Goal: Task Accomplishment & Management: Use online tool/utility

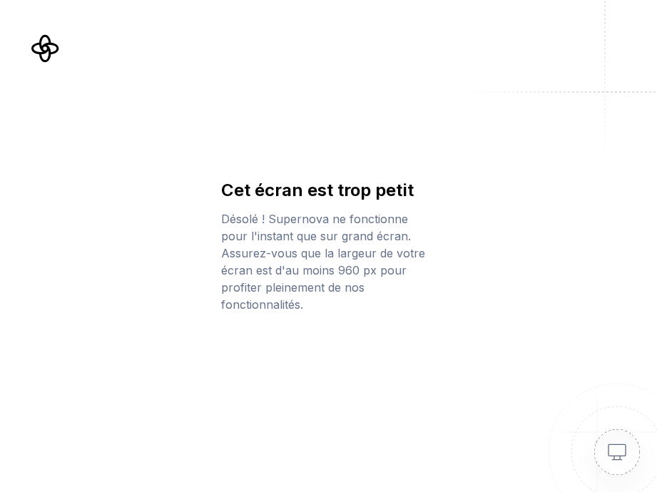
click at [402, 322] on div "Cet écran est trop petit Désolé ! Supernova ne fonctionne pour l'instant que su…" at bounding box center [328, 246] width 657 height 492
click at [604, 452] on img at bounding box center [600, 435] width 114 height 114
click at [620, 452] on img at bounding box center [600, 435] width 114 height 114
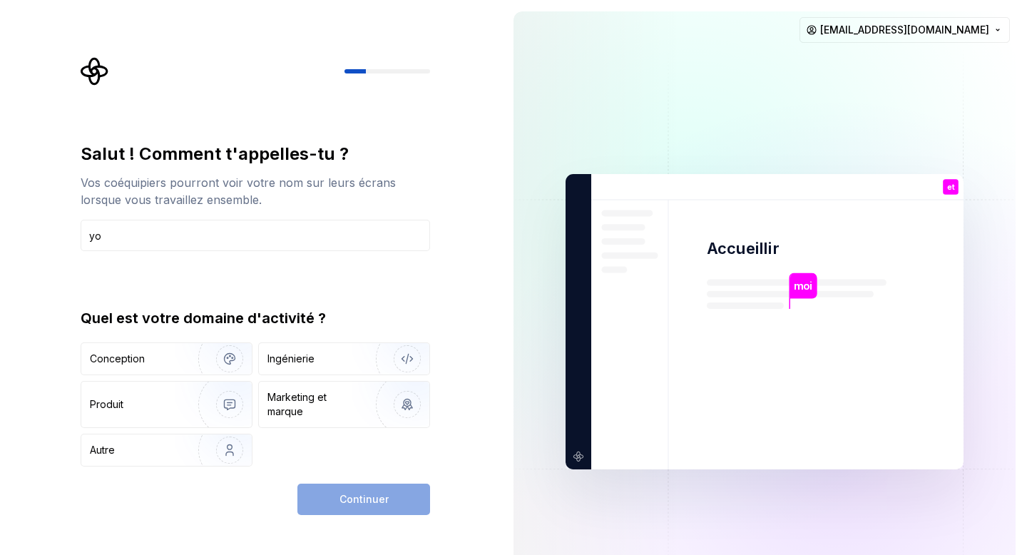
click at [357, 491] on div "Continuer" at bounding box center [363, 499] width 133 height 31
click at [119, 238] on input "yo" at bounding box center [256, 235] width 350 height 31
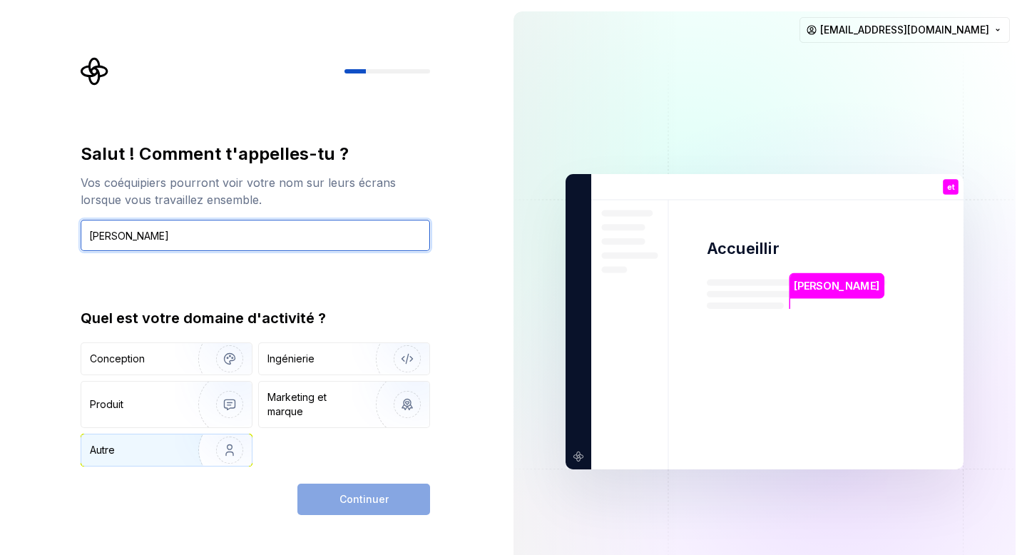
type input "yo cheng"
click at [122, 448] on div "Autre" at bounding box center [131, 450] width 82 height 14
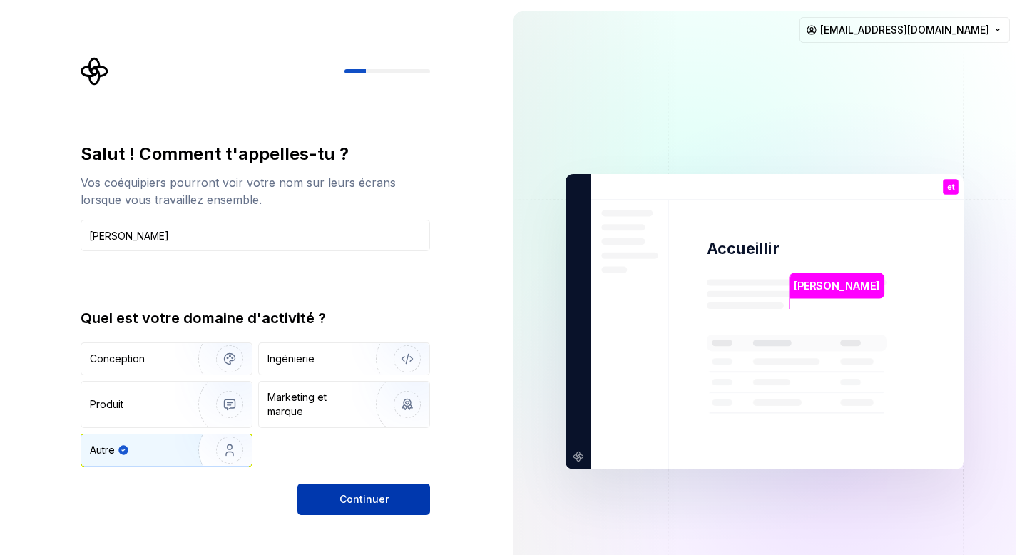
click at [365, 491] on font "Continuer" at bounding box center [364, 499] width 49 height 12
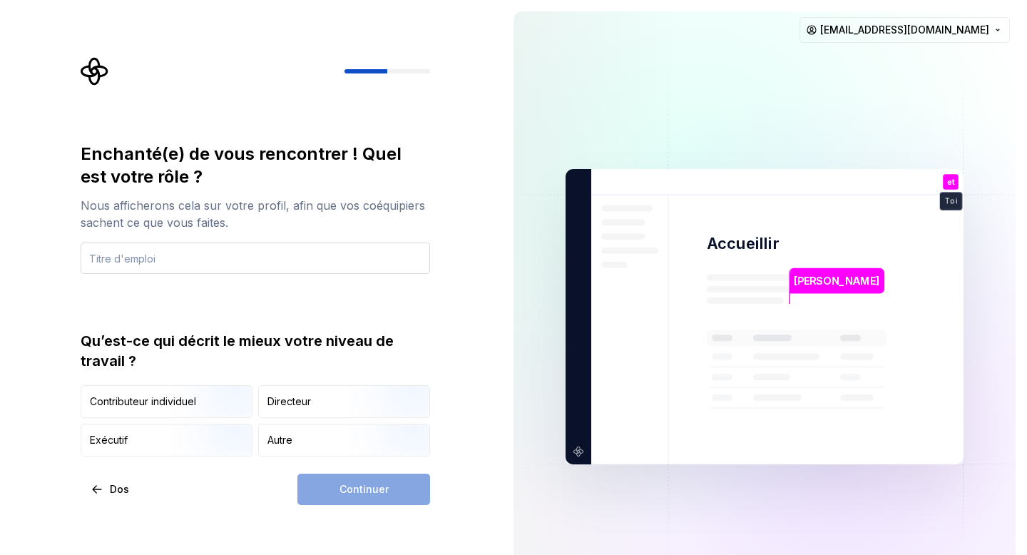
click at [152, 262] on input "text" at bounding box center [256, 258] width 350 height 31
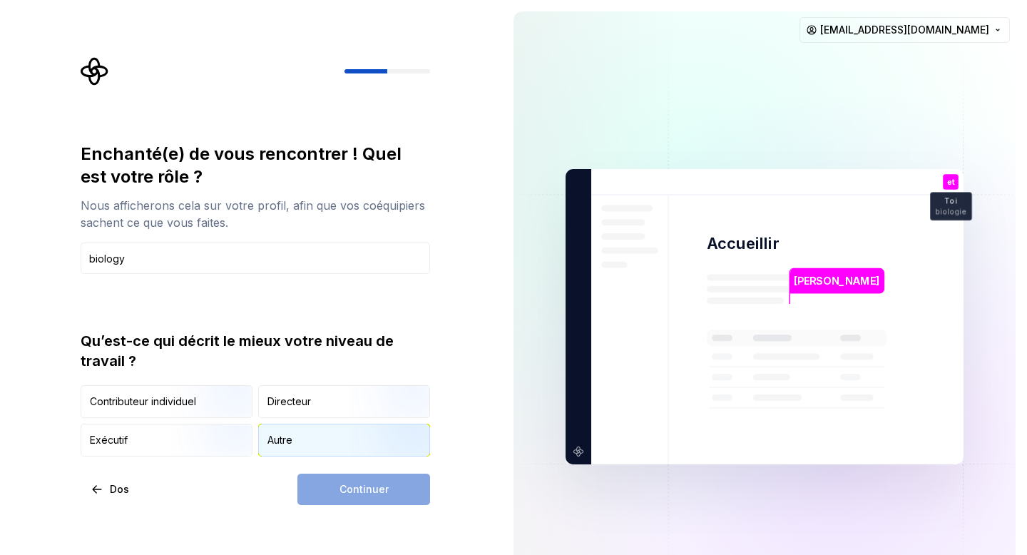
type input "biology"
click at [292, 439] on font "Autre" at bounding box center [279, 440] width 25 height 12
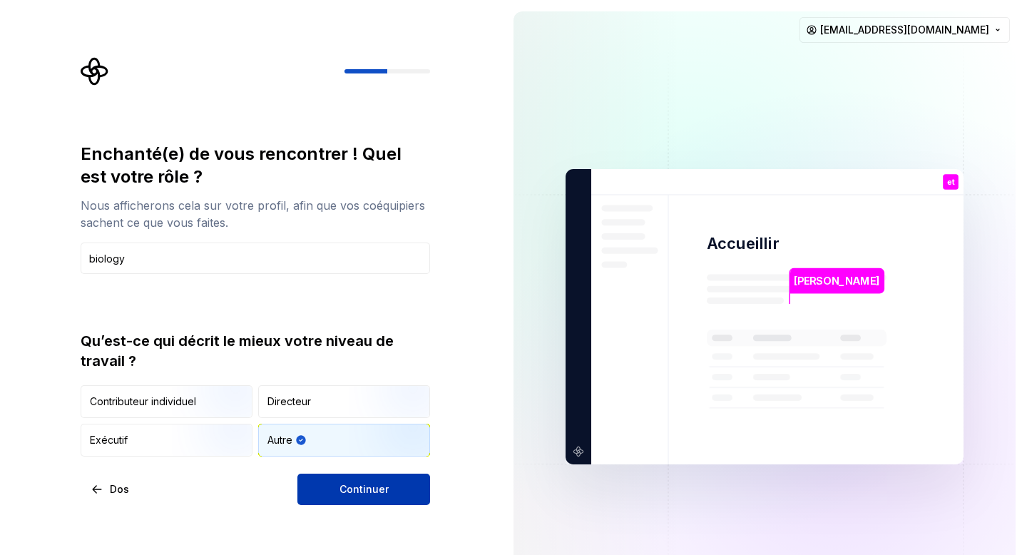
click at [355, 483] on font "Continuer" at bounding box center [364, 489] width 49 height 12
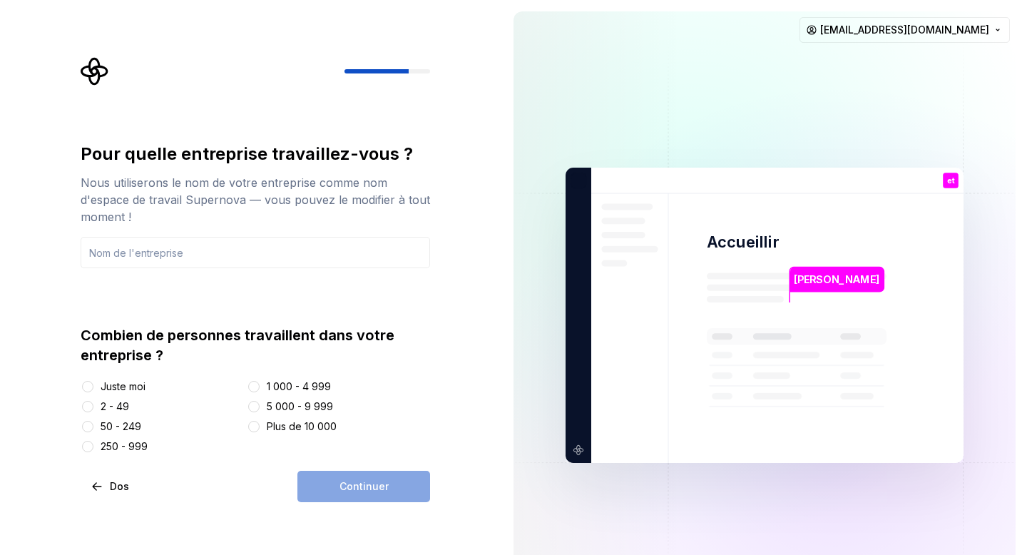
click at [122, 384] on font "Juste moi" at bounding box center [123, 386] width 45 height 12
click at [93, 384] on button "Juste moi" at bounding box center [87, 386] width 11 height 11
click at [354, 487] on div "Continuer" at bounding box center [363, 486] width 133 height 31
click at [130, 256] on input "text" at bounding box center [256, 252] width 350 height 31
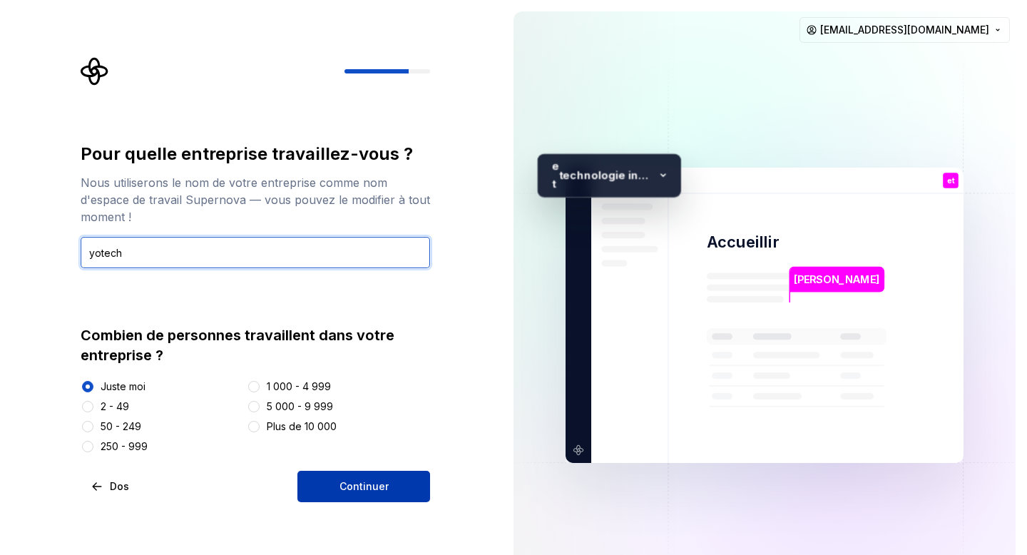
type input "yotech"
click at [370, 474] on button "Continuer" at bounding box center [363, 486] width 133 height 31
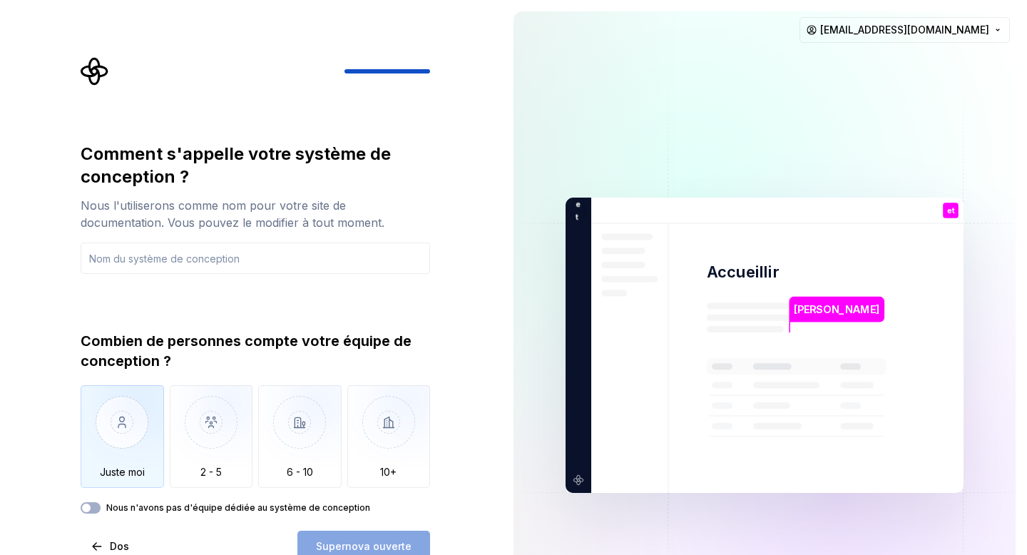
click at [123, 420] on img "button" at bounding box center [122, 433] width 83 height 96
click at [134, 260] on input "text" at bounding box center [256, 258] width 350 height 31
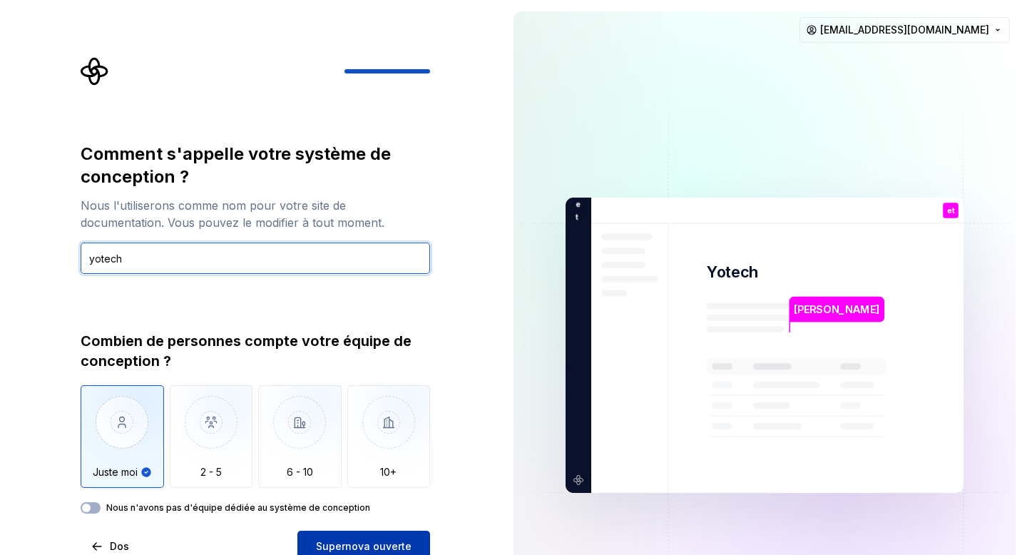
type input "yotech"
click at [374, 491] on font "Supernova ouverte" at bounding box center [364, 546] width 96 height 12
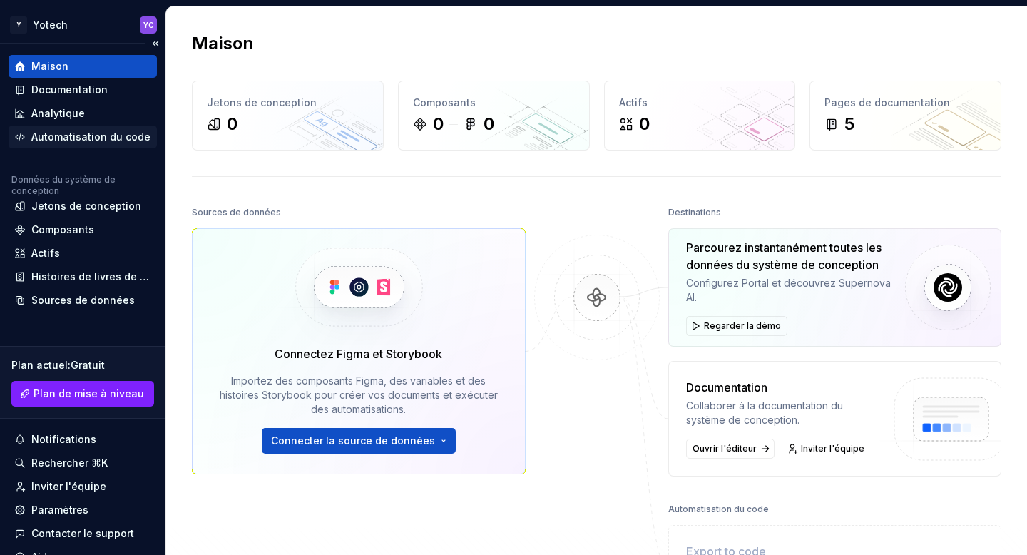
click at [81, 132] on font "Automatisation du code" at bounding box center [90, 137] width 119 height 12
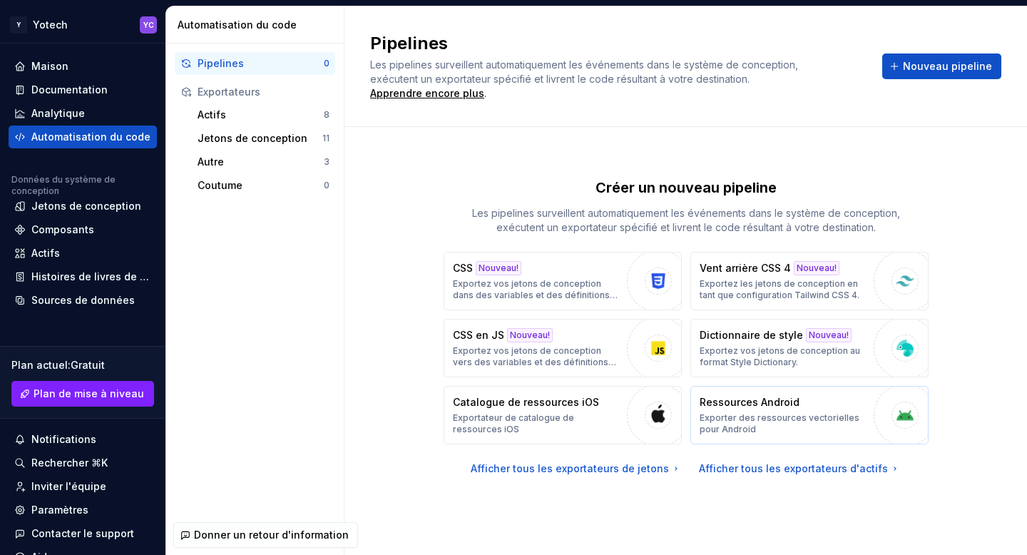
click at [656, 414] on font "Exporter des ressources vectorielles pour Android" at bounding box center [780, 423] width 160 height 22
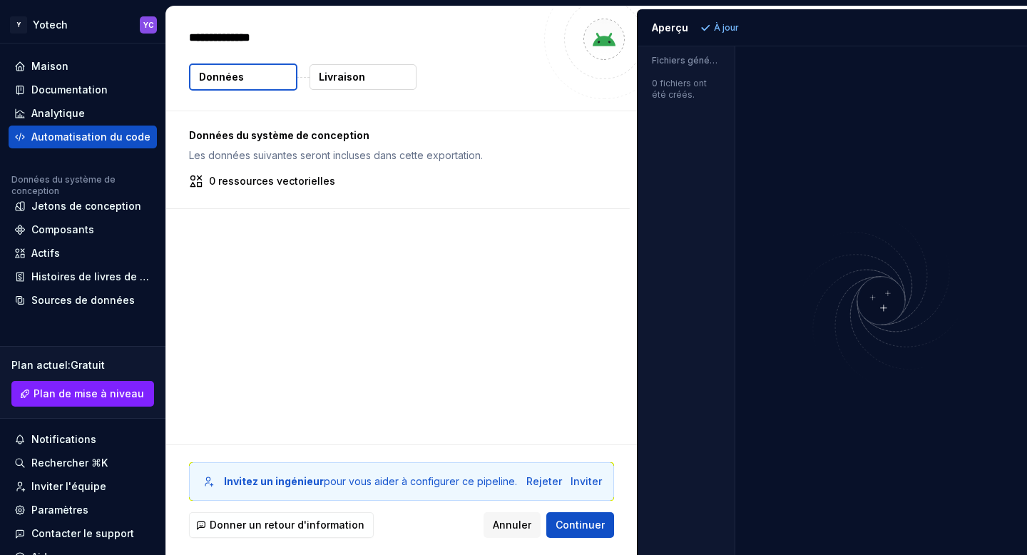
click at [335, 78] on font "Livraison" at bounding box center [342, 77] width 46 height 12
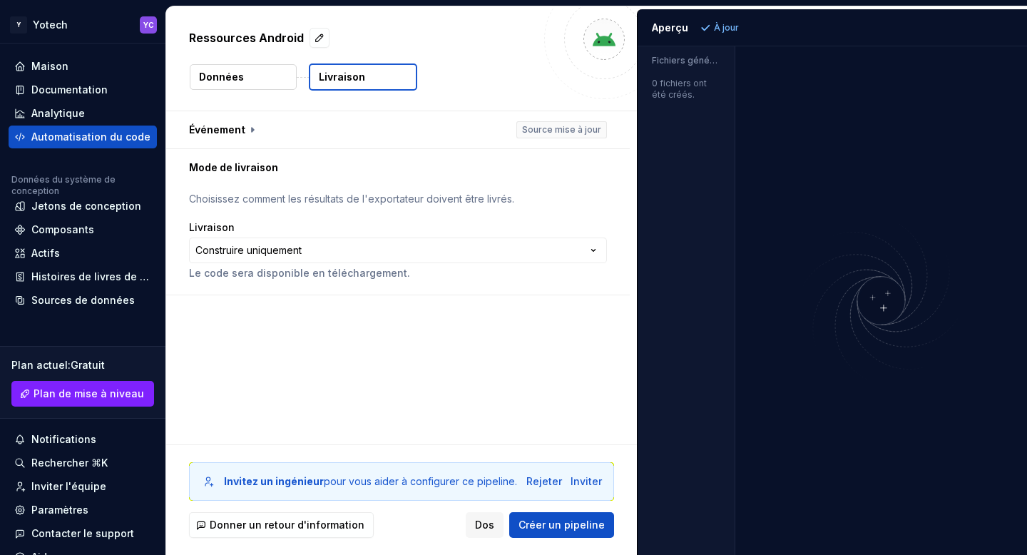
click at [248, 78] on button "Données" at bounding box center [243, 77] width 107 height 26
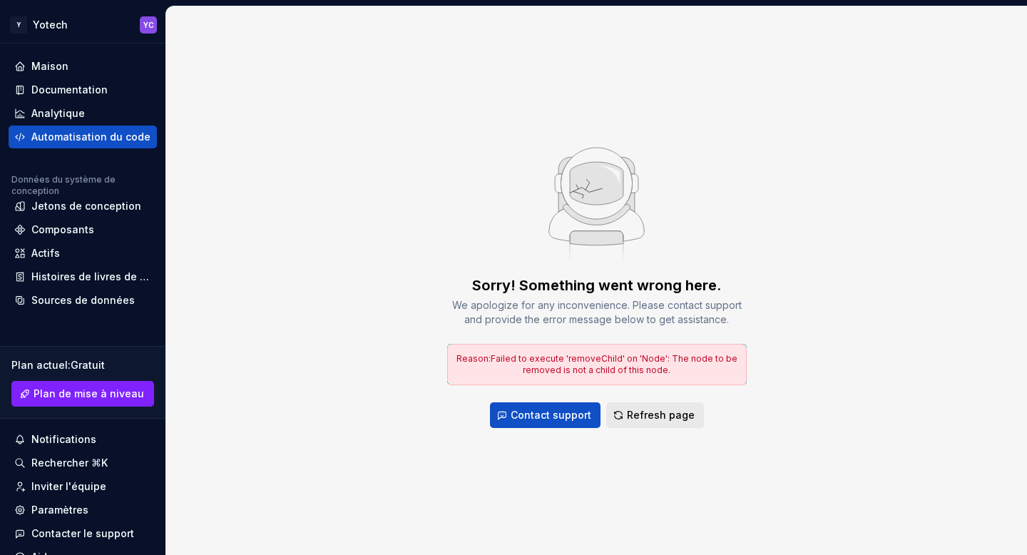
click at [651, 409] on span "Refresh page" at bounding box center [661, 415] width 68 height 14
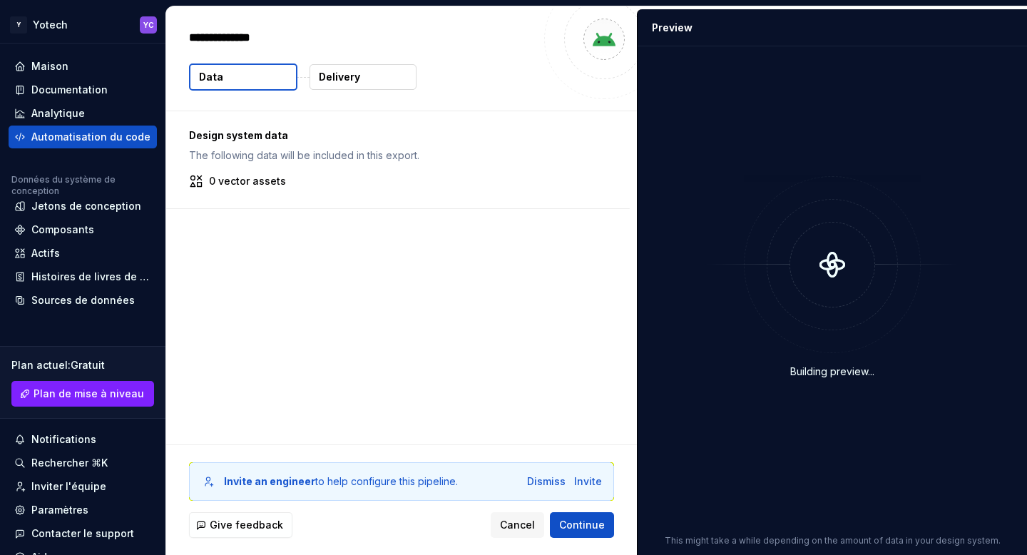
type textarea "*"
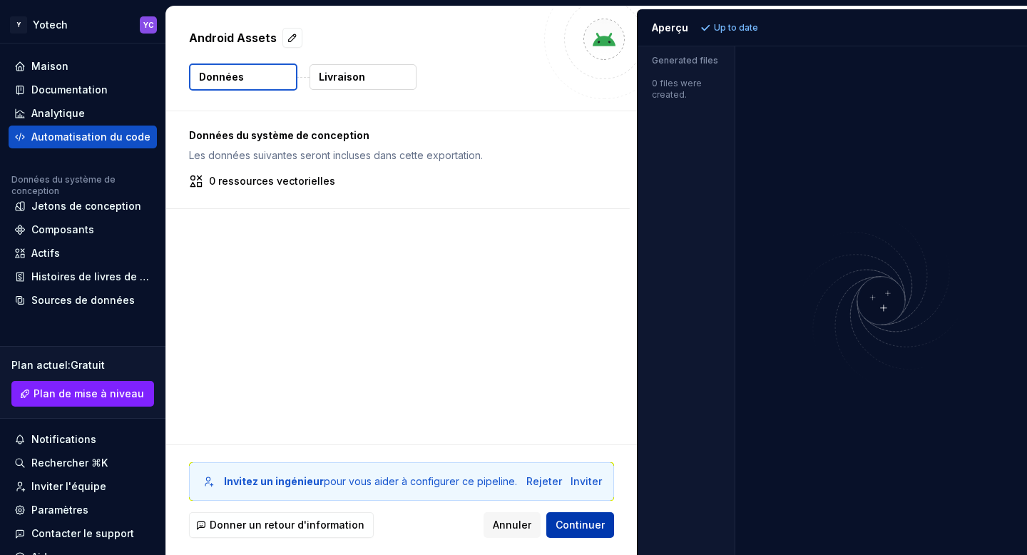
click at [576, 491] on span "Continuer" at bounding box center [580, 525] width 49 height 14
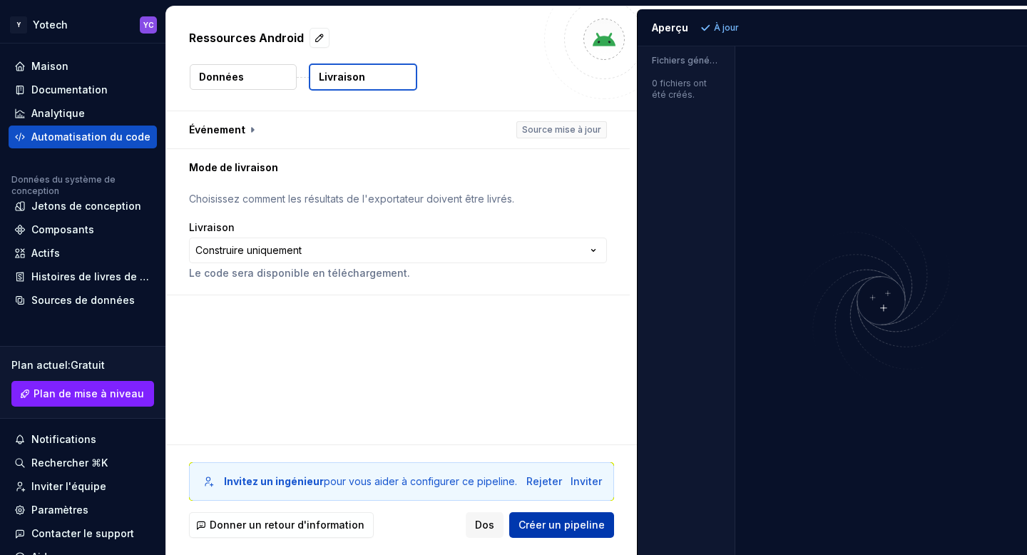
click at [571, 491] on font "Créer un pipeline" at bounding box center [562, 525] width 86 height 12
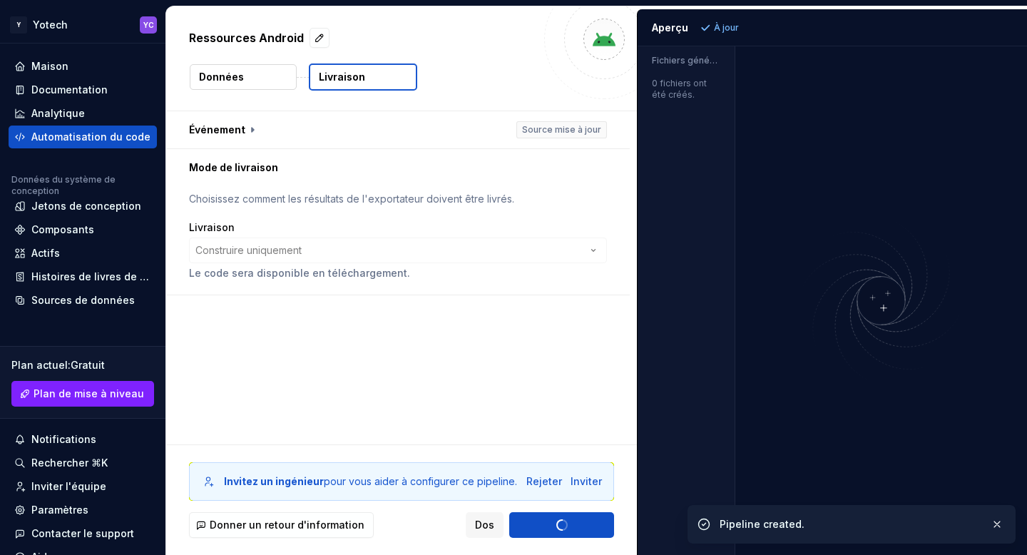
click at [332, 195] on font "Choisissez comment les résultats de l'exportateur doivent être livrés." at bounding box center [351, 199] width 325 height 12
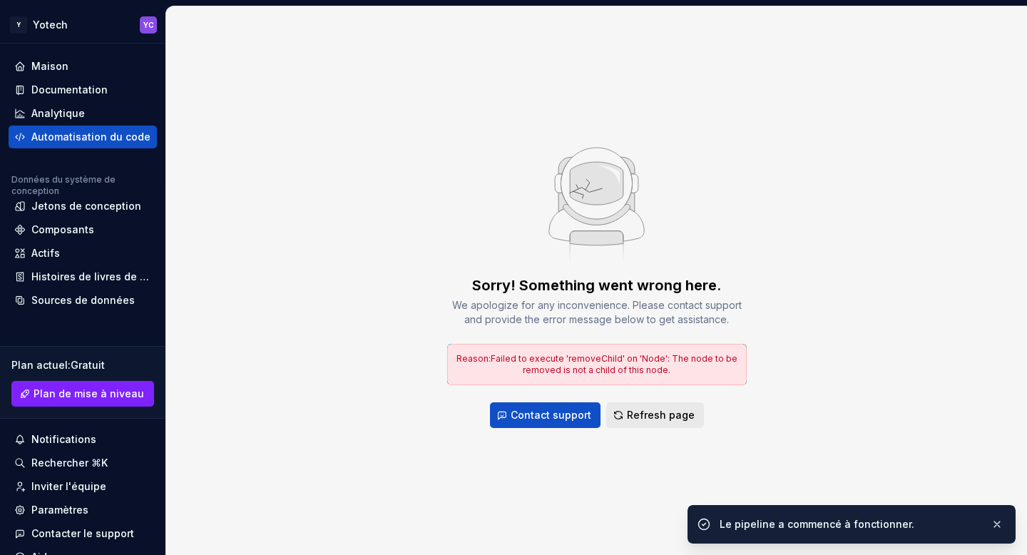
click at [656, 414] on span "Refresh page" at bounding box center [661, 415] width 68 height 14
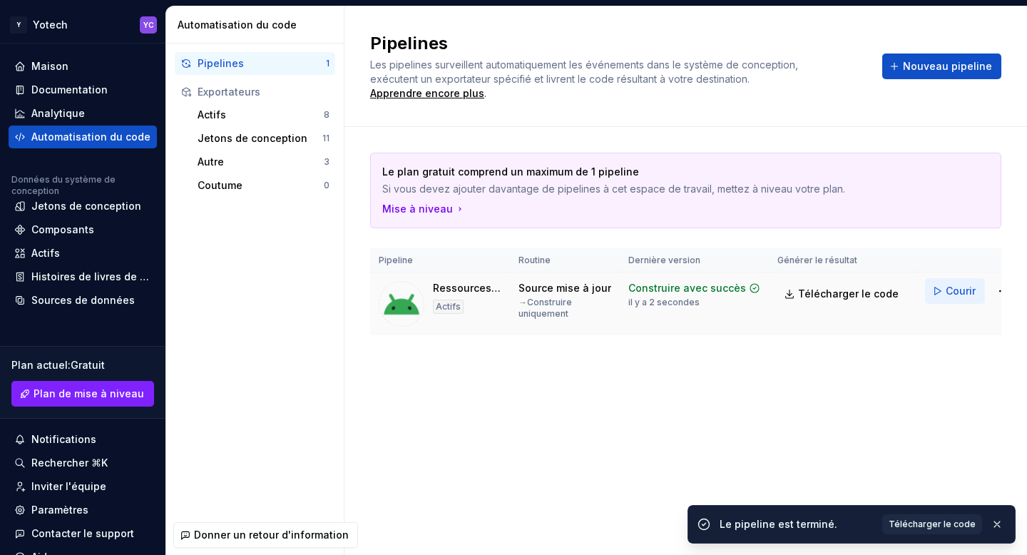
click at [656, 290] on font "Courir" at bounding box center [961, 291] width 30 height 12
click at [656, 291] on font "Courir" at bounding box center [961, 291] width 30 height 12
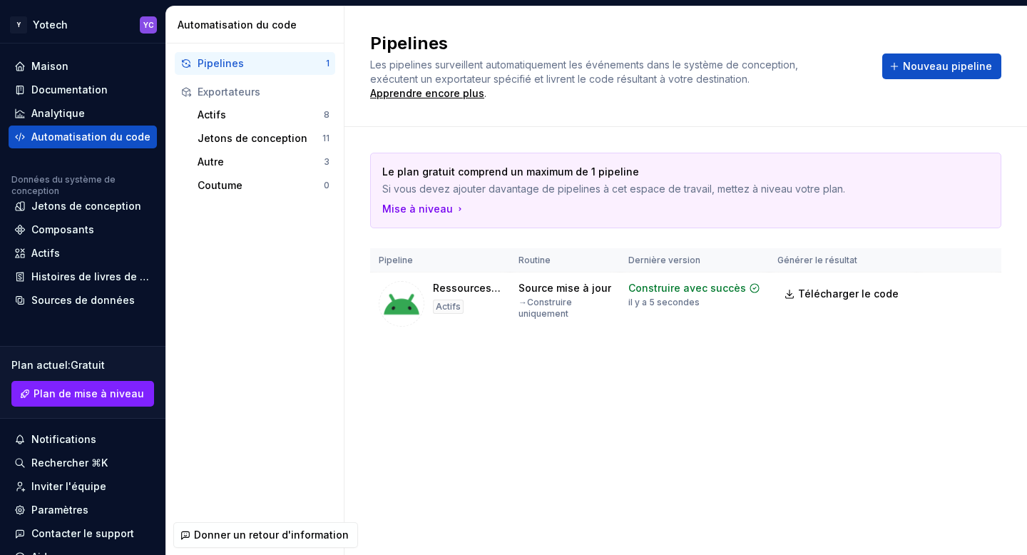
click at [213, 66] on font "Pipelines" at bounding box center [221, 63] width 46 height 12
click at [213, 63] on font "Pipelines" at bounding box center [221, 63] width 46 height 12
click at [656, 292] on link "Télécharger le code" at bounding box center [842, 294] width 131 height 26
click at [53, 110] on font "Analytique" at bounding box center [57, 113] width 53 height 12
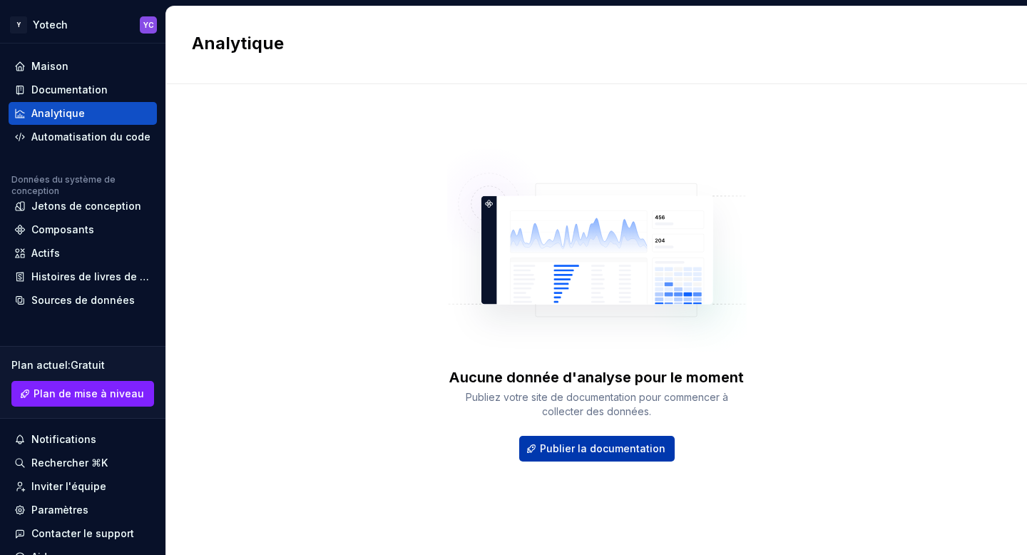
click at [612, 447] on font "Publier la documentation" at bounding box center [603, 448] width 126 height 12
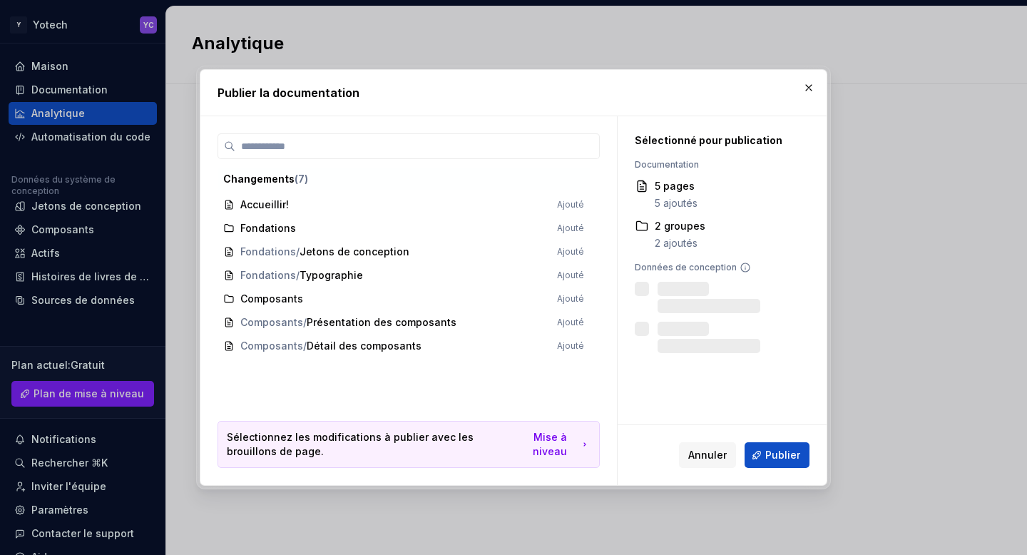
click at [253, 208] on span "Accueillir! Ajouté" at bounding box center [404, 205] width 372 height 24
click at [280, 238] on span "Fondations Ajouté" at bounding box center [404, 229] width 372 height 24
